Goal: Complete application form

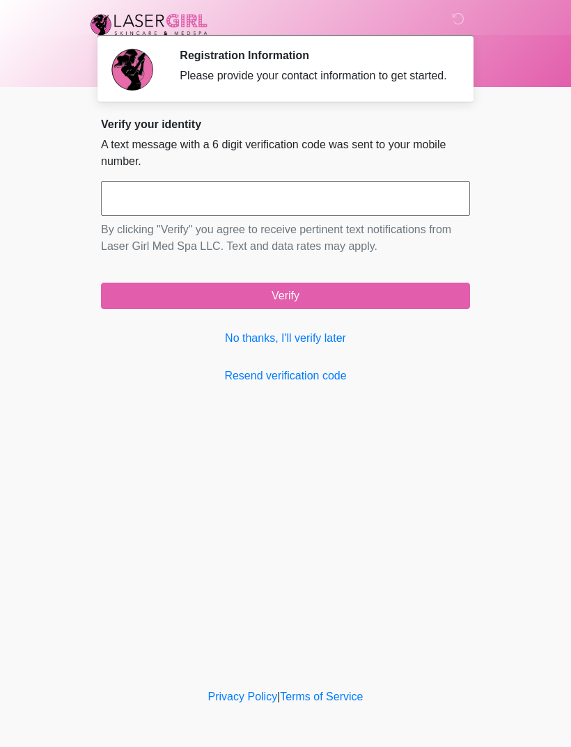
click at [335, 216] on input "text" at bounding box center [285, 198] width 369 height 35
type input "******"
click at [391, 309] on button "Verify" at bounding box center [285, 296] width 369 height 26
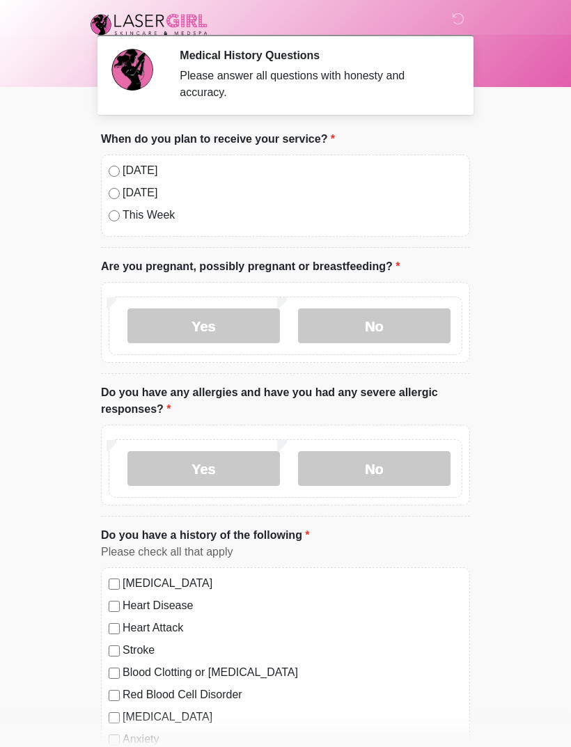
click at [110, 154] on li "When do you plan to receive your service? When do you plan to receive your serv…" at bounding box center [285, 189] width 369 height 117
click at [108, 178] on div "[DATE] [DATE] This Week" at bounding box center [285, 196] width 369 height 82
click at [109, 176] on div "Today" at bounding box center [286, 170] width 354 height 17
click at [405, 325] on label "No" at bounding box center [374, 326] width 153 height 35
click at [404, 472] on label "No" at bounding box center [374, 468] width 153 height 35
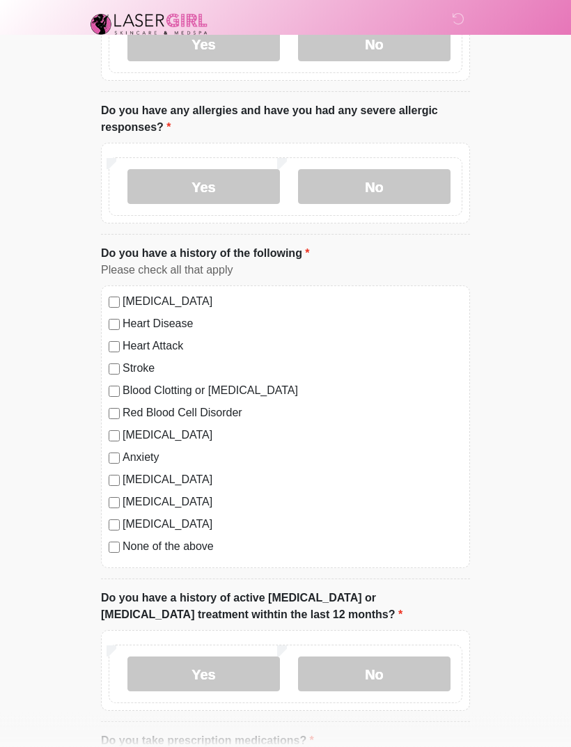
scroll to position [287, 0]
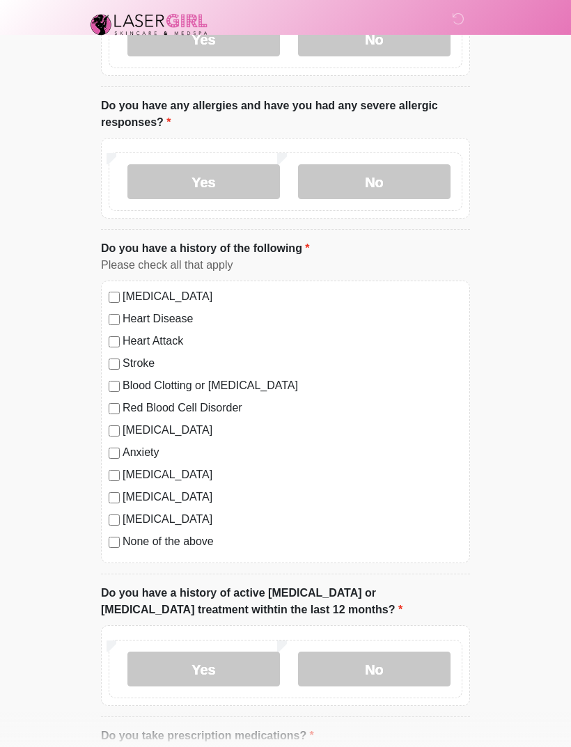
click at [388, 669] on label "No" at bounding box center [374, 669] width 153 height 35
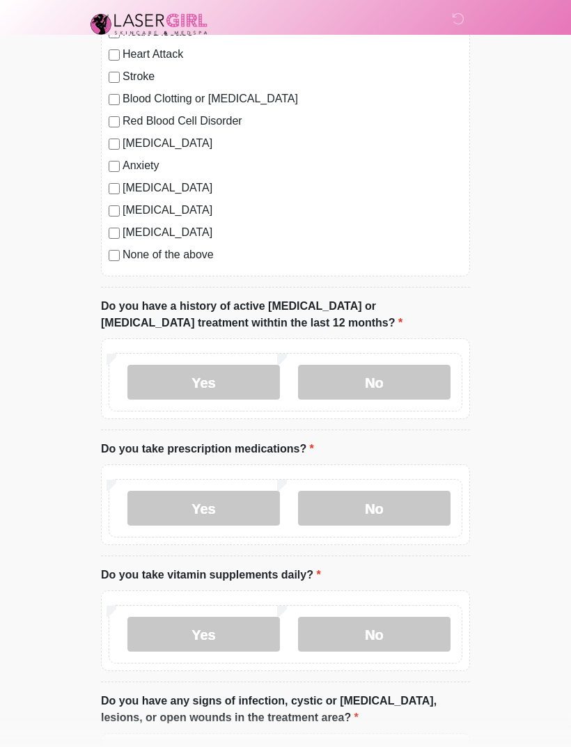
click at [422, 516] on label "No" at bounding box center [374, 509] width 153 height 35
click at [421, 644] on label "No" at bounding box center [374, 634] width 153 height 35
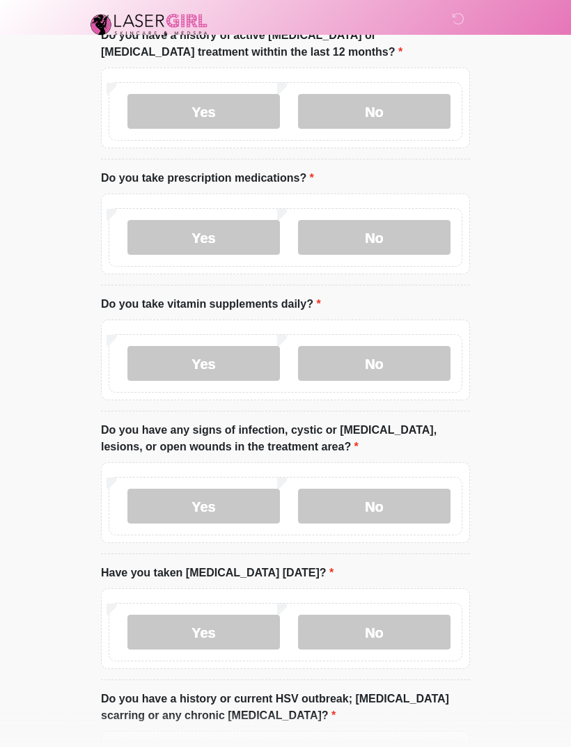
scroll to position [850, 0]
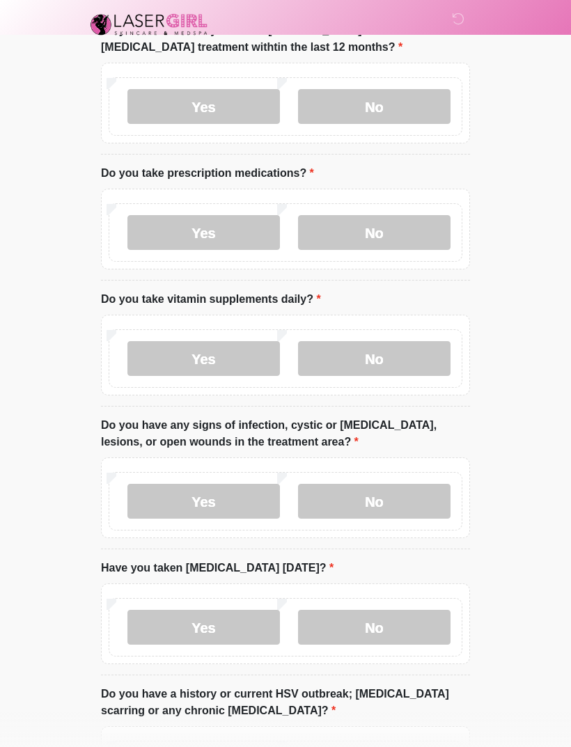
click at [432, 511] on label "No" at bounding box center [374, 501] width 153 height 35
click at [415, 649] on div "Yes No" at bounding box center [286, 627] width 354 height 59
click at [412, 628] on label "No" at bounding box center [374, 627] width 153 height 35
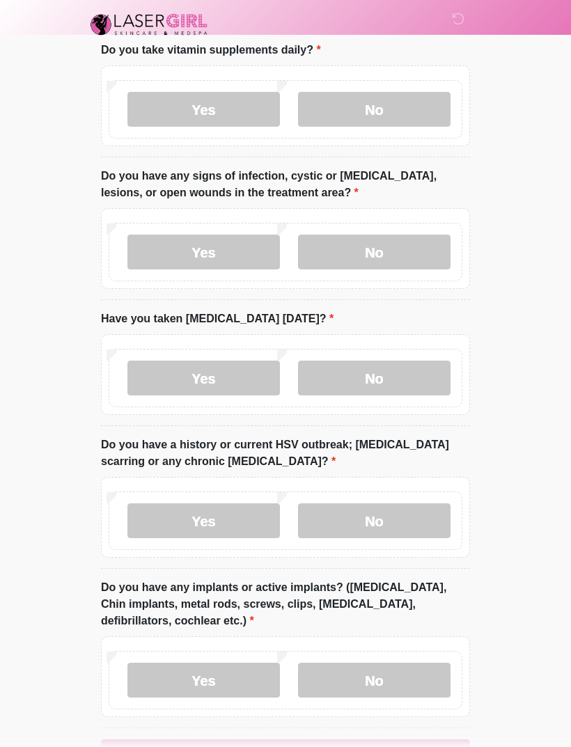
scroll to position [1100, 0]
click at [415, 513] on label "No" at bounding box center [374, 520] width 153 height 35
click at [404, 675] on label "No" at bounding box center [374, 679] width 153 height 35
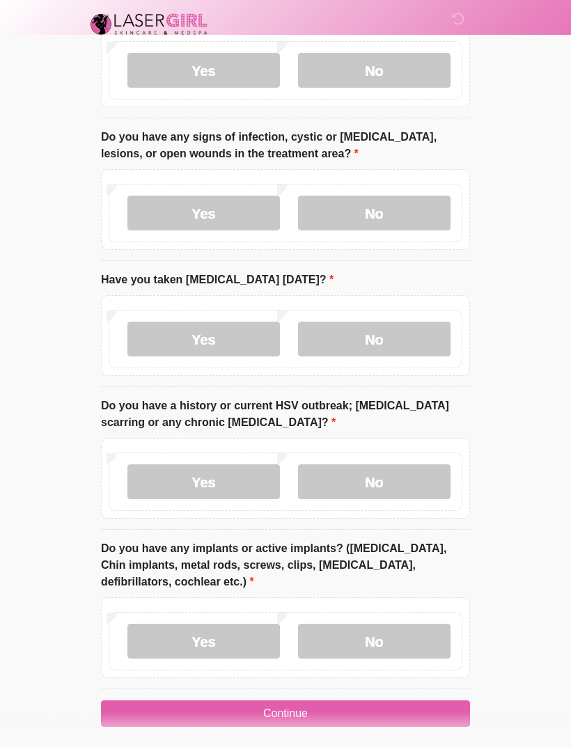
scroll to position [1145, 0]
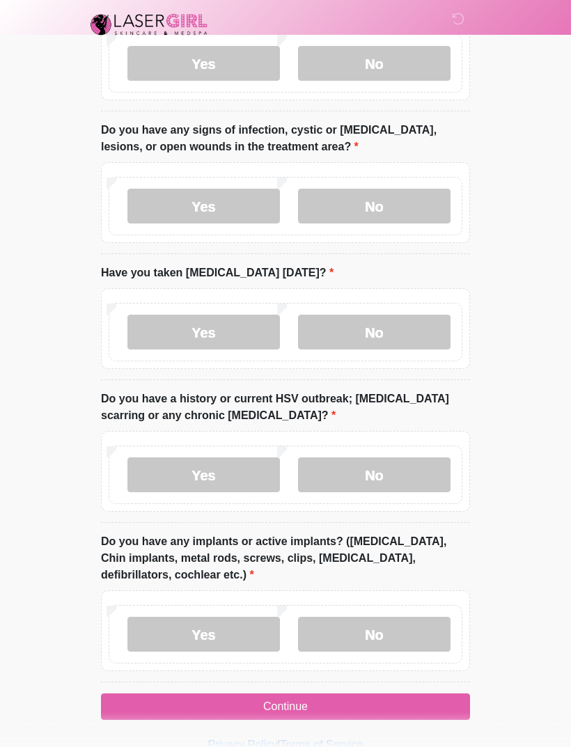
click at [363, 708] on button "Continue" at bounding box center [285, 707] width 369 height 26
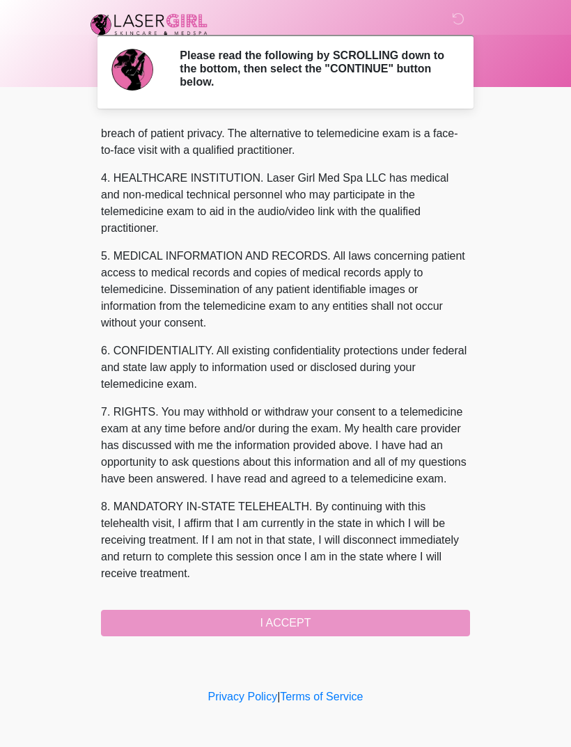
scroll to position [373, 0]
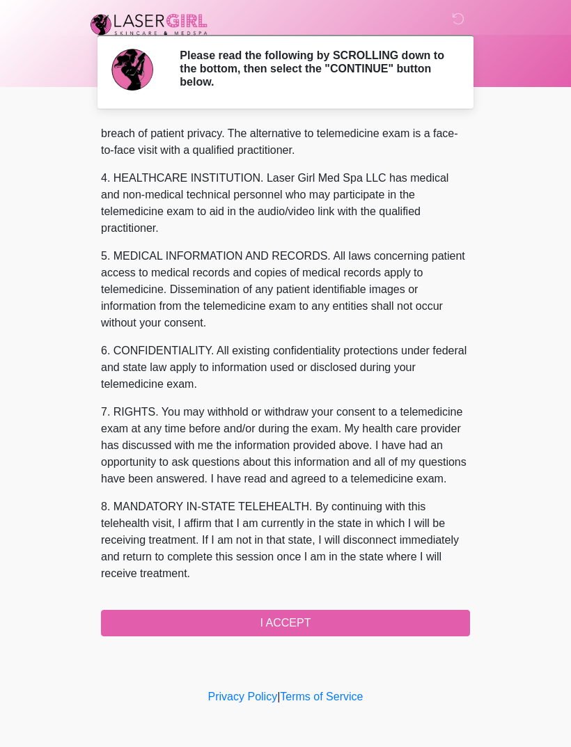
click at [312, 621] on button "I ACCEPT" at bounding box center [285, 623] width 369 height 26
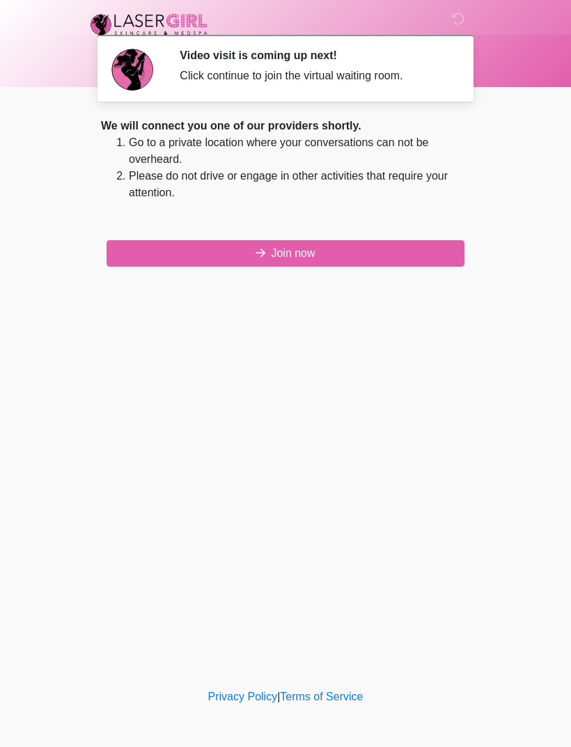
click at [394, 247] on button "Join now" at bounding box center [286, 253] width 358 height 26
